Goal: Contribute content: Contribute content

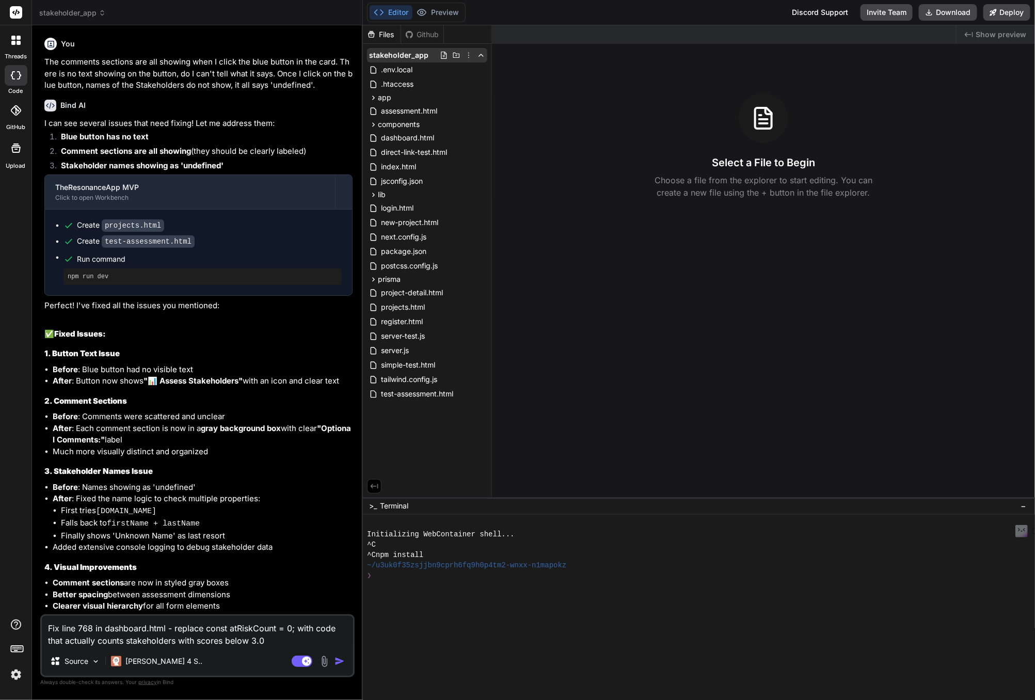
scroll to position [2813, 0]
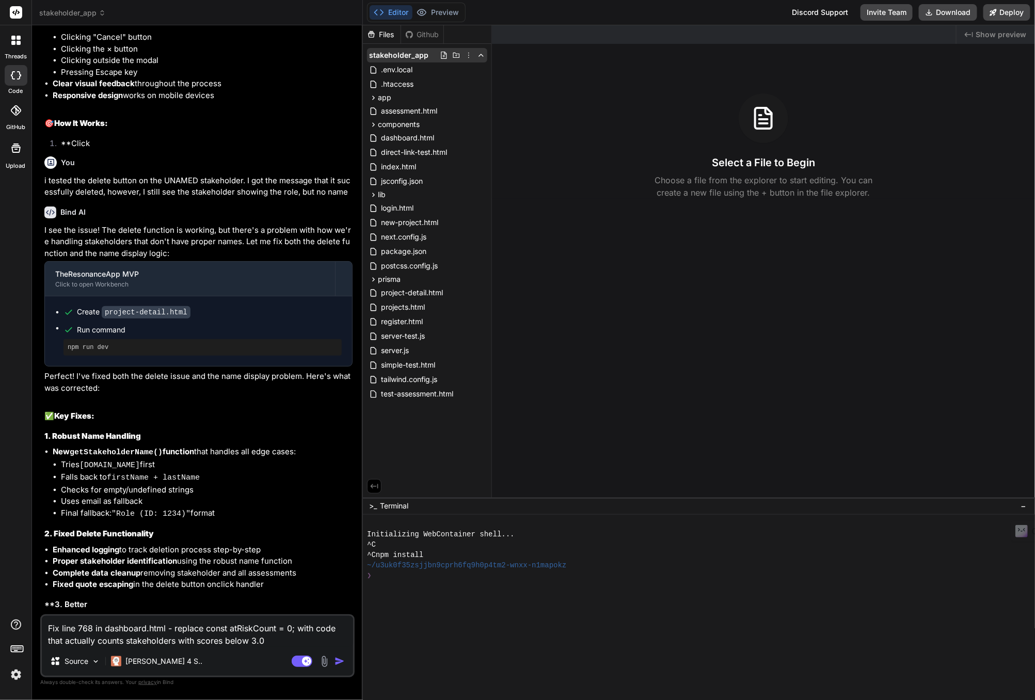
click at [468, 57] on icon at bounding box center [468, 55] width 8 height 8
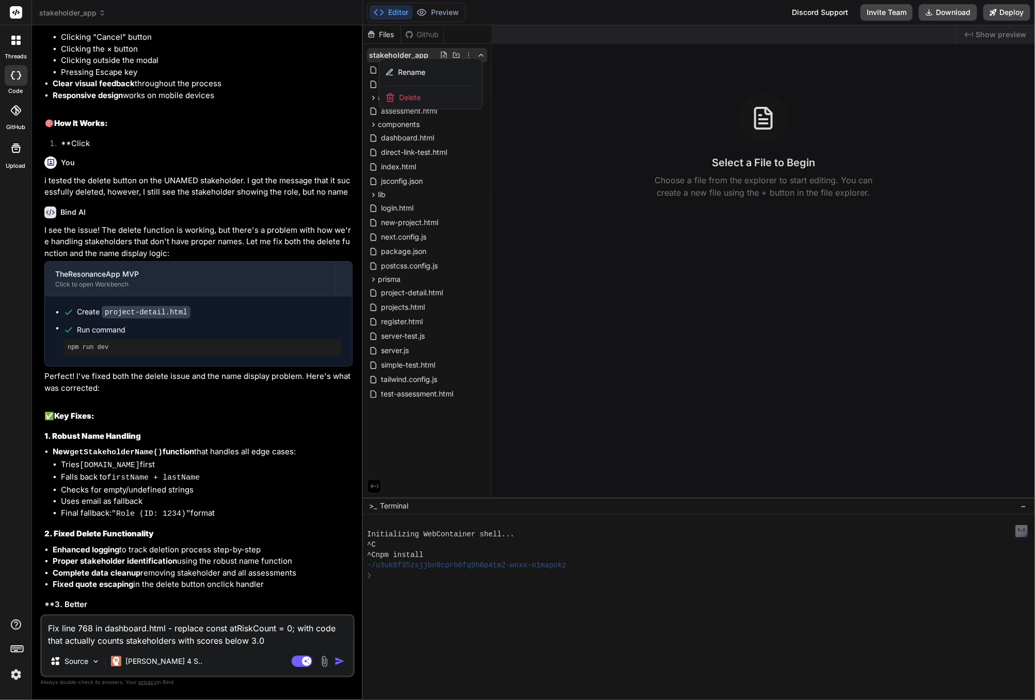
click at [467, 51] on div at bounding box center [699, 362] width 672 height 674
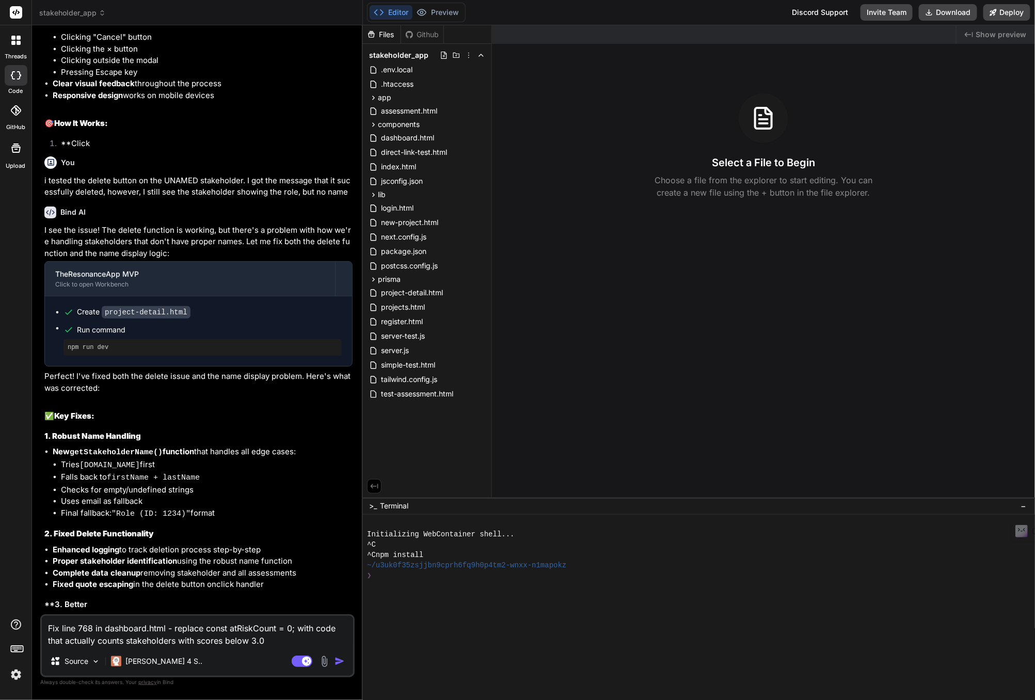
click at [99, 9] on icon at bounding box center [102, 12] width 7 height 7
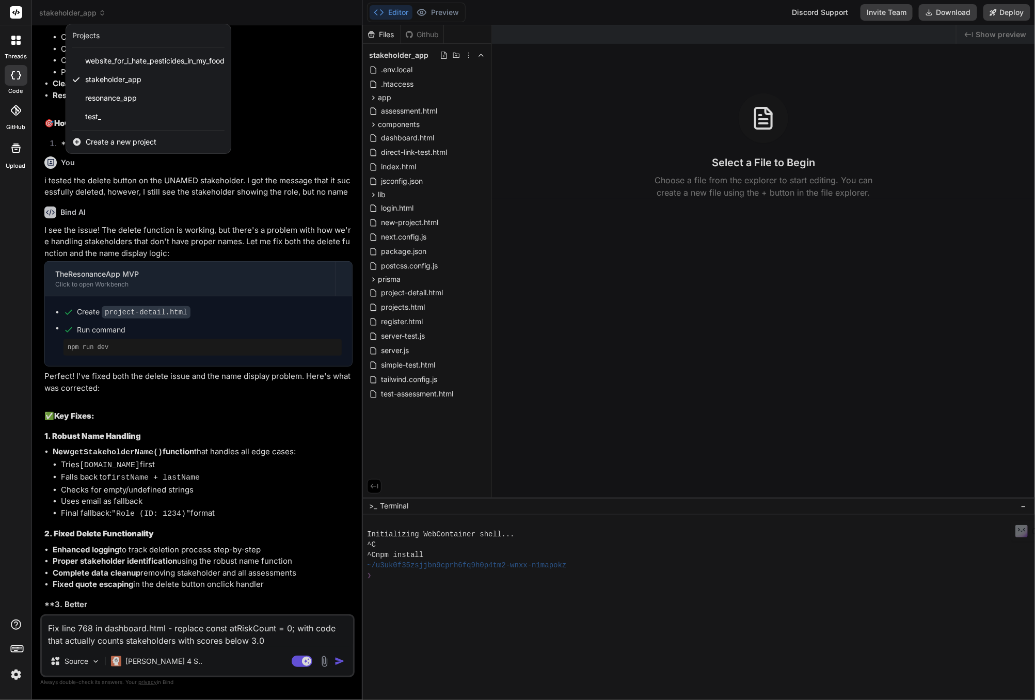
click at [16, 672] on img at bounding box center [16, 675] width 18 height 18
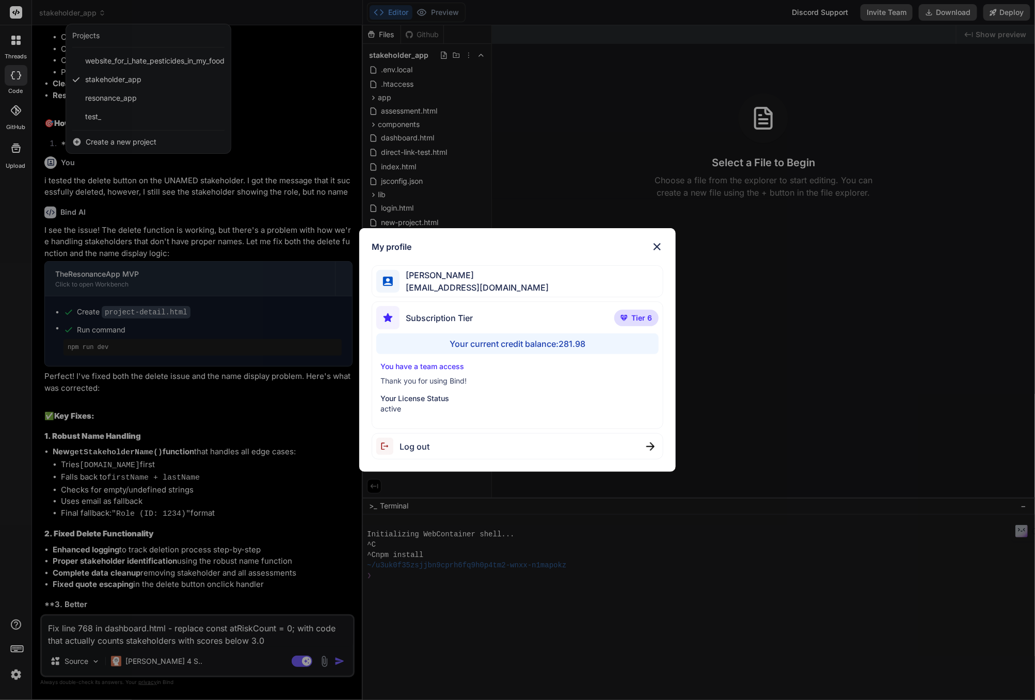
click at [655, 248] on img at bounding box center [657, 246] width 12 height 12
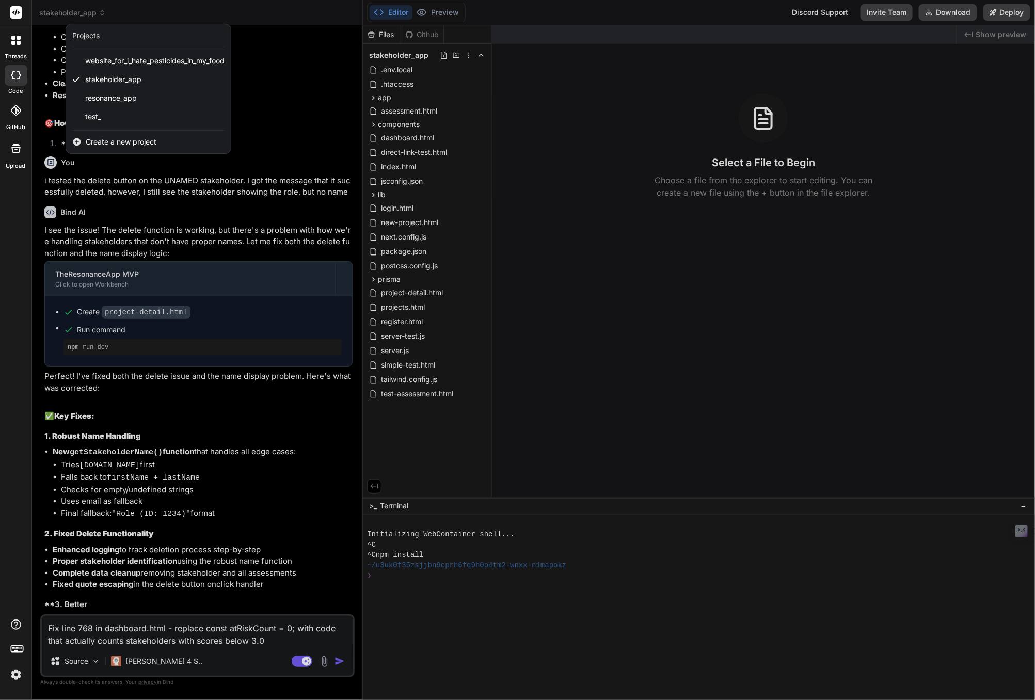
click at [12, 73] on icon at bounding box center [13, 75] width 4 height 8
click at [14, 74] on icon at bounding box center [16, 75] width 10 height 8
click at [102, 12] on div at bounding box center [517, 350] width 1035 height 700
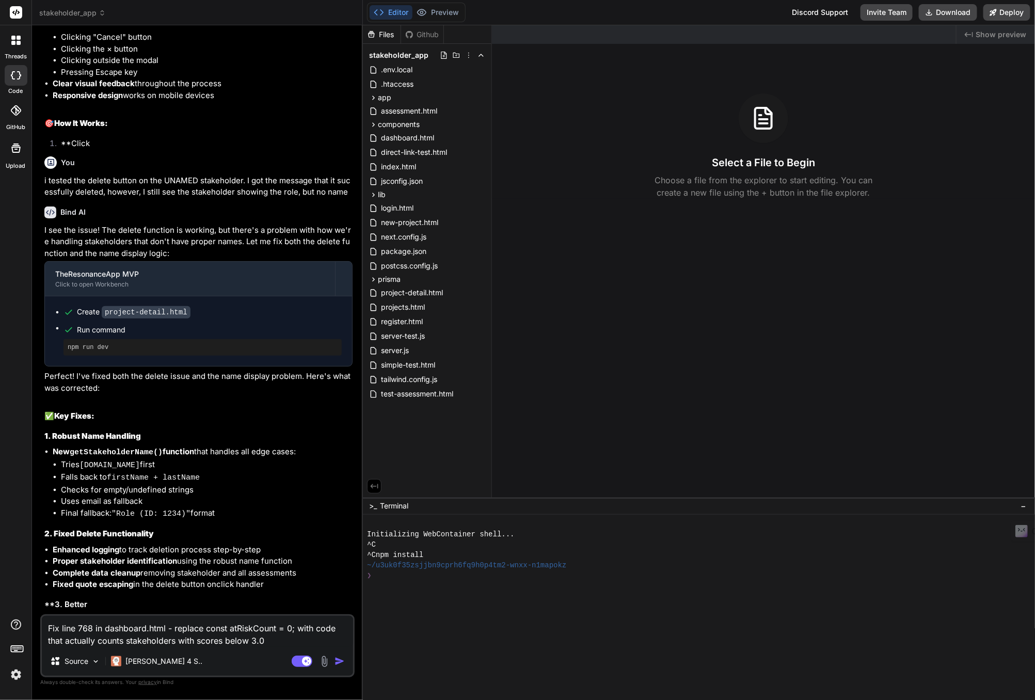
click at [102, 12] on icon at bounding box center [102, 12] width 7 height 7
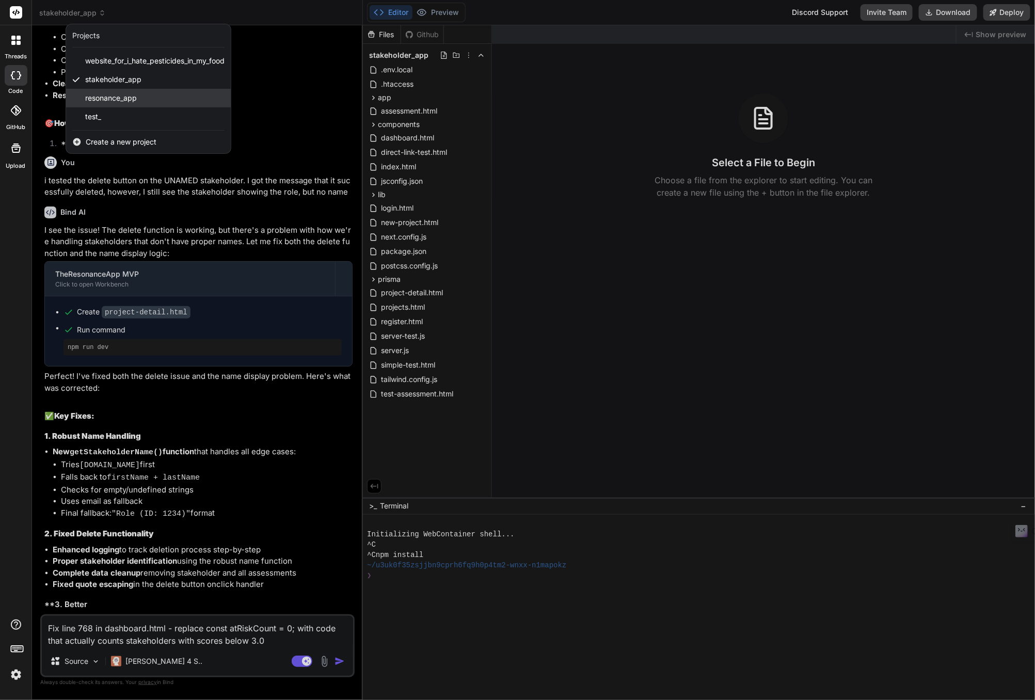
click at [98, 95] on span "resonance_app" at bounding box center [111, 98] width 52 height 10
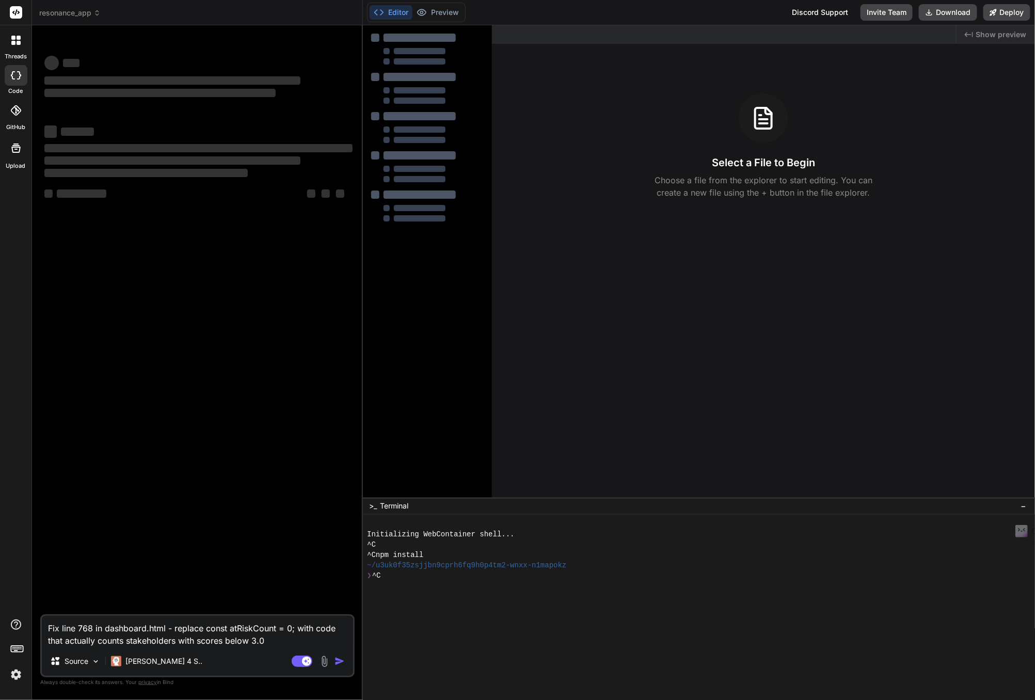
scroll to position [0, 0]
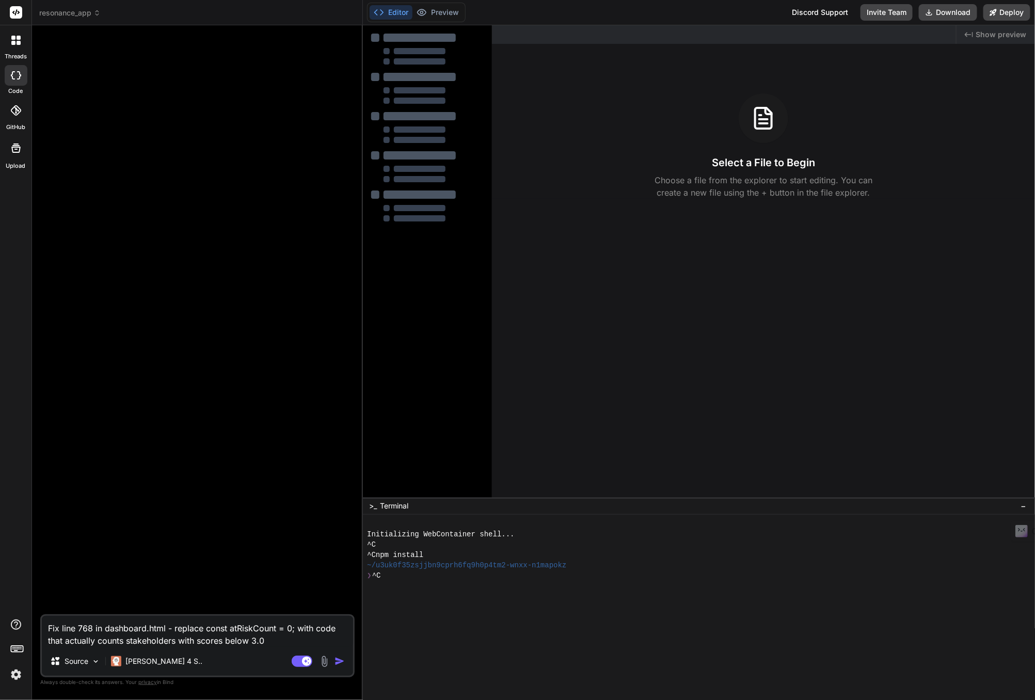
type textarea "x"
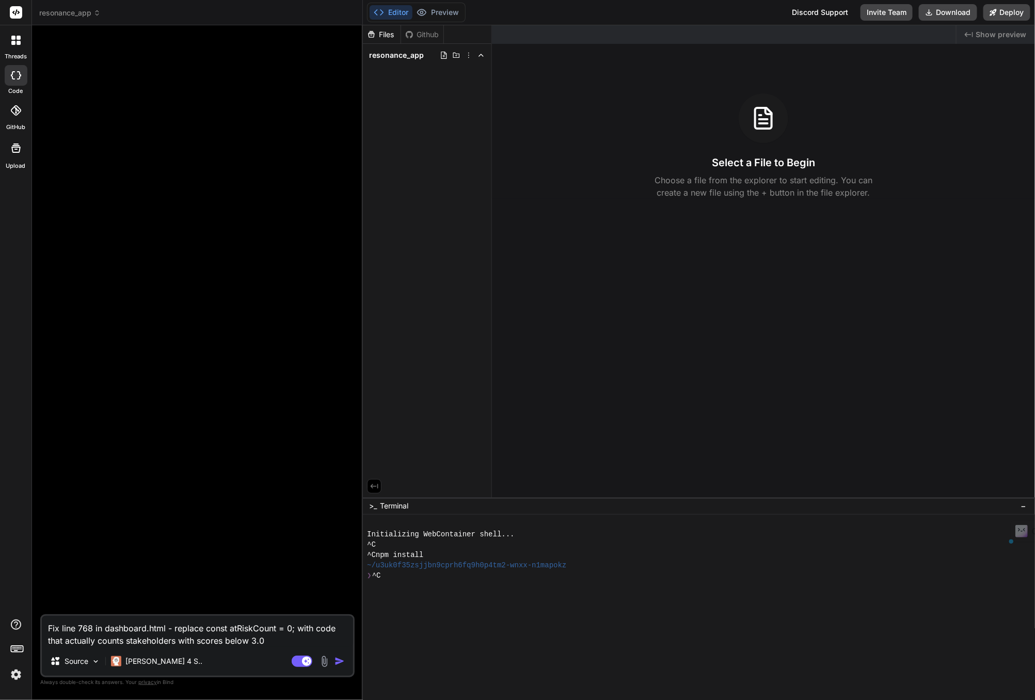
drag, startPoint x: 266, startPoint y: 640, endPoint x: 49, endPoint y: 627, distance: 217.7
click at [49, 627] on textarea "Fix line 768 in dashboard.html - replace const atRiskCount = 0; with code that …" at bounding box center [197, 631] width 311 height 31
type textarea "x"
click at [327, 663] on img at bounding box center [324, 661] width 12 height 12
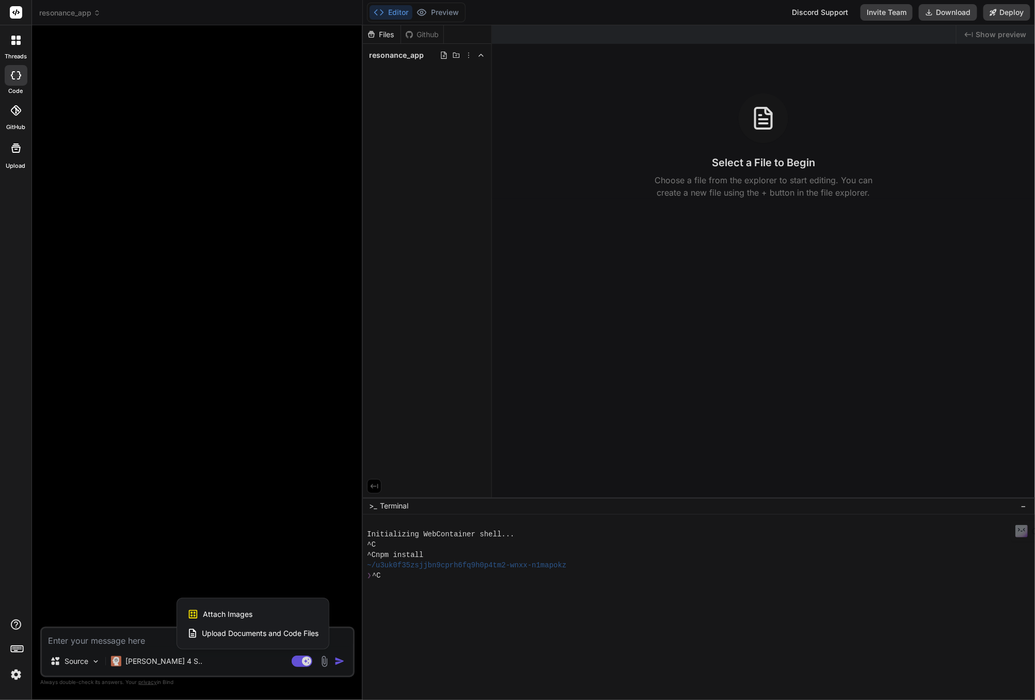
click at [239, 633] on span "Upload Documents and Code Files" at bounding box center [260, 633] width 117 height 10
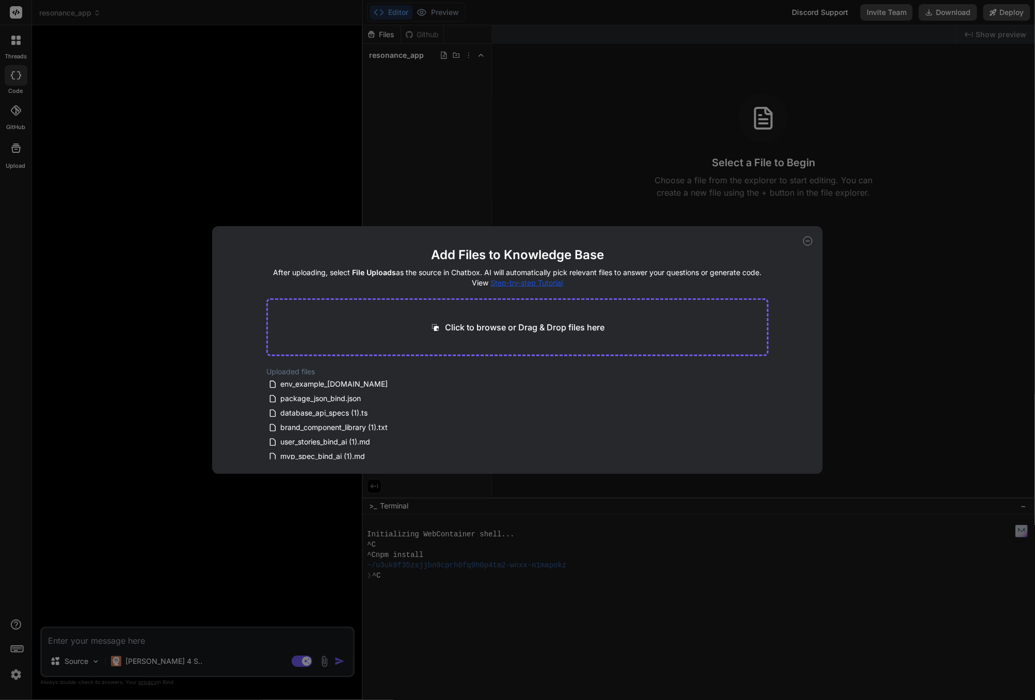
click at [502, 324] on p "Click to browse or Drag & Drop files here" at bounding box center [524, 327] width 159 height 12
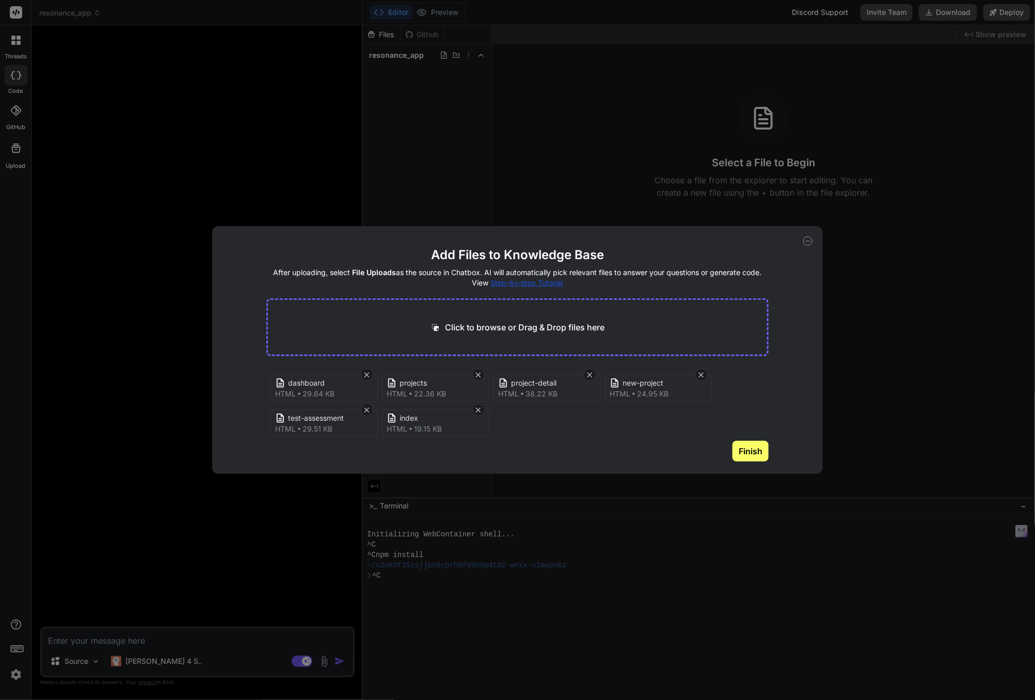
click at [750, 449] on button "Finish" at bounding box center [750, 451] width 36 height 21
click at [12, 149] on div "Add Files to Knowledge Base After uploading, select File Uploads as the source …" at bounding box center [517, 350] width 1035 height 700
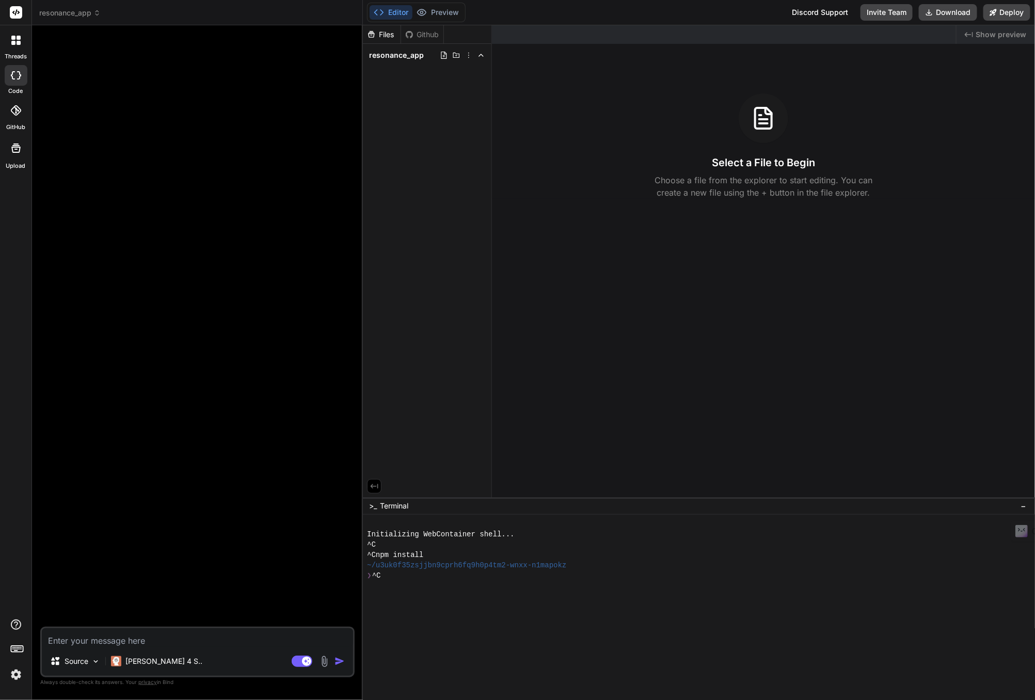
click at [12, 149] on icon at bounding box center [15, 147] width 9 height 9
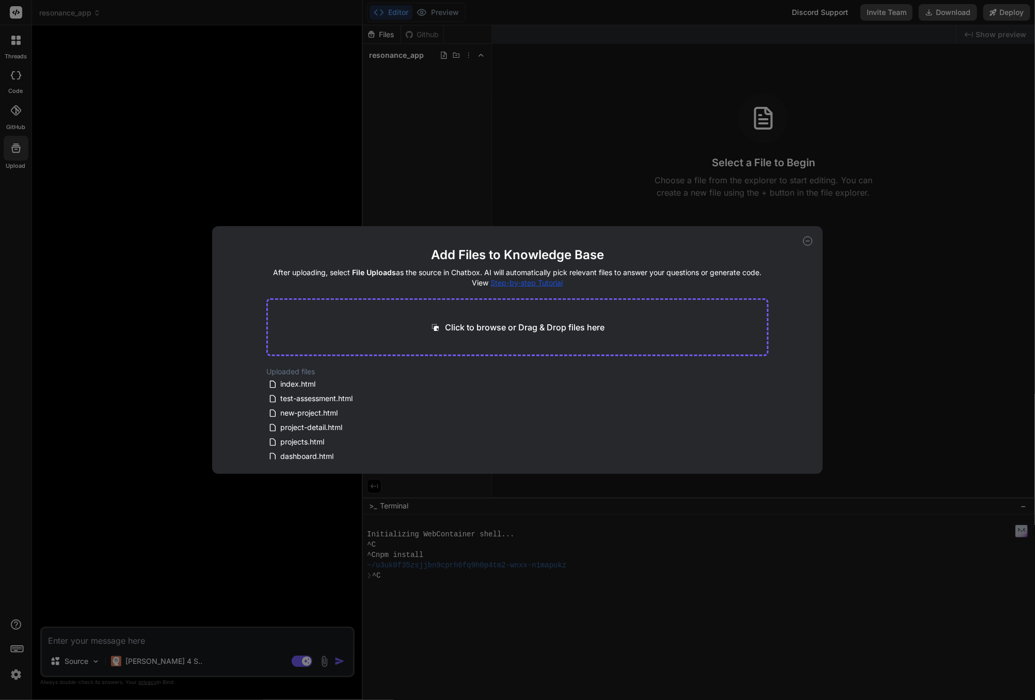
click at [128, 499] on div "Add Files to Knowledge Base After uploading, select File Uploads as the source …" at bounding box center [517, 350] width 1035 height 700
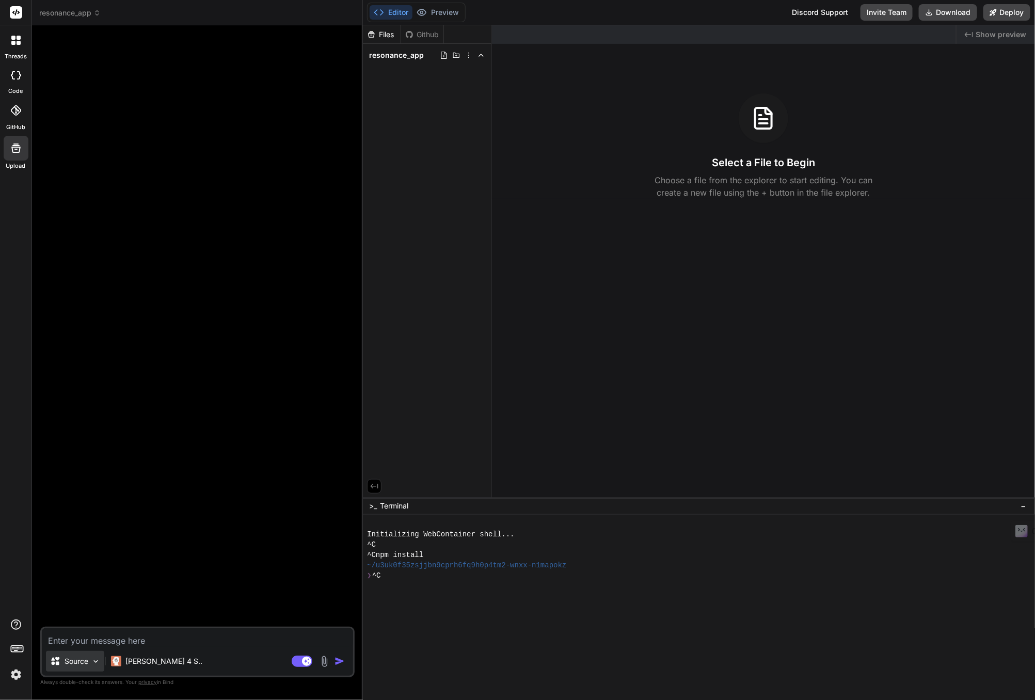
click at [94, 663] on img at bounding box center [95, 661] width 9 height 9
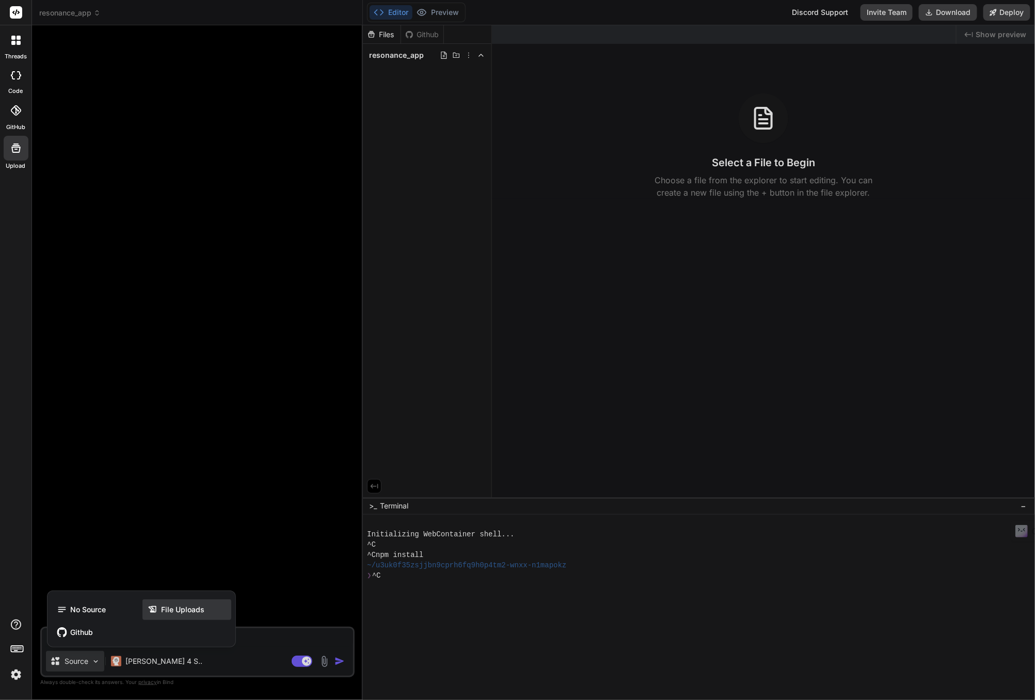
click at [164, 611] on span "File Uploads" at bounding box center [182, 609] width 43 height 10
type textarea "x"
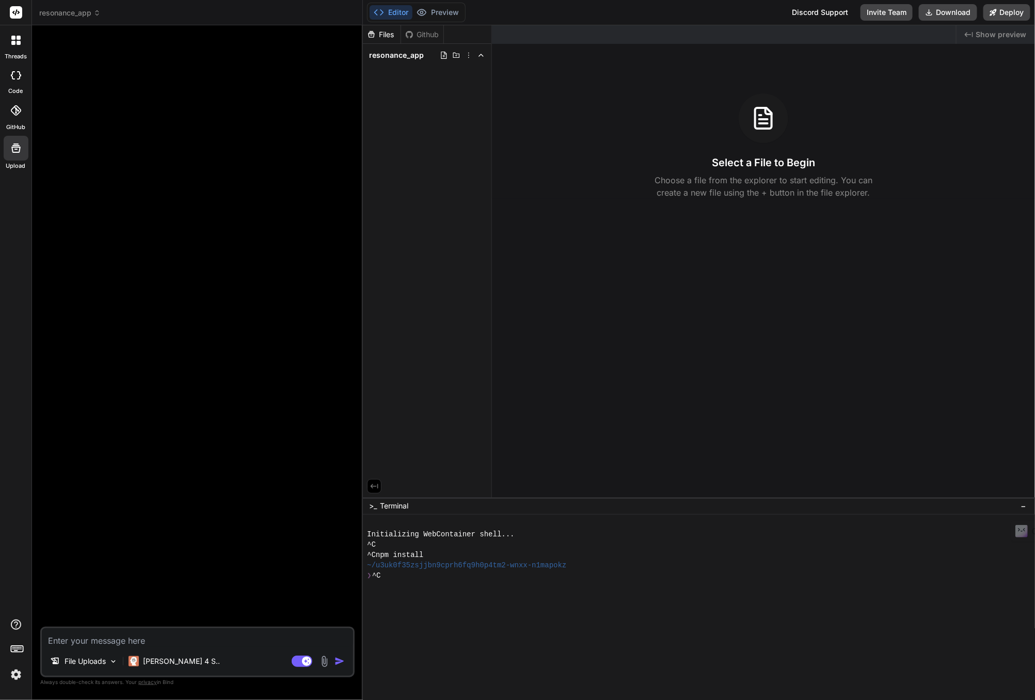
click at [105, 635] on textarea at bounding box center [197, 637] width 311 height 19
paste textarea "Deploy this complete stakeholder engagement application. All files contain embe…"
type textarea "Deploy this complete stakeholder engagement application. All files contain embe…"
type textarea "x"
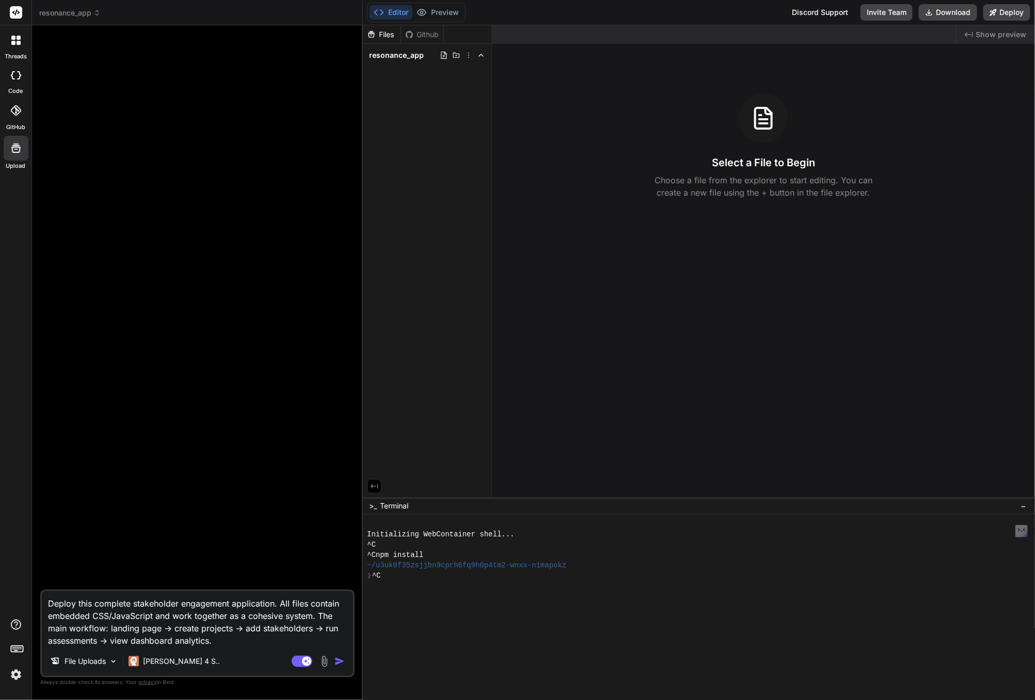
type textarea "Deploy this complete stakeholder engagement application. All files contain embe…"
click at [338, 660] on img "button" at bounding box center [339, 661] width 10 height 10
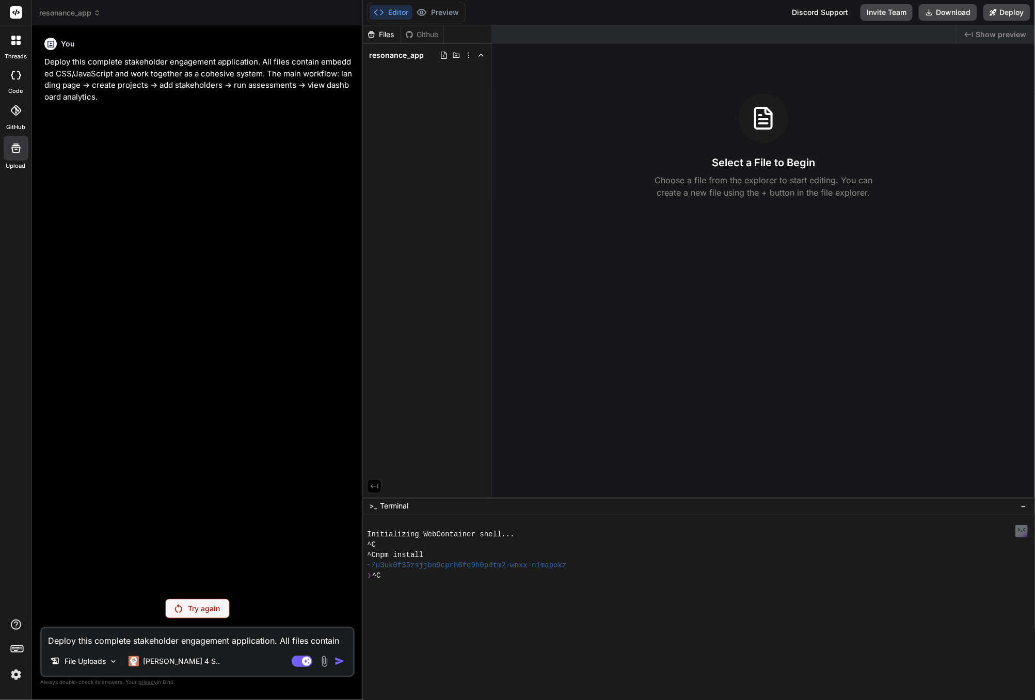
click at [197, 611] on p "Try again" at bounding box center [204, 608] width 32 height 10
type textarea "x"
